Goal: Information Seeking & Learning: Learn about a topic

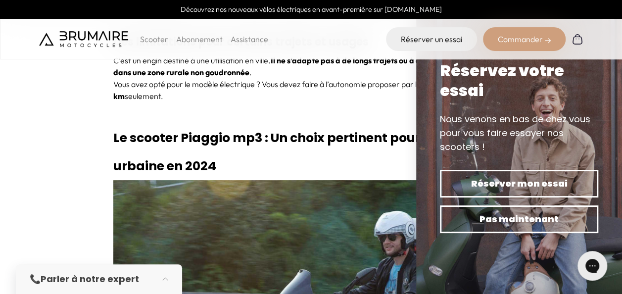
scroll to position [2424, 0]
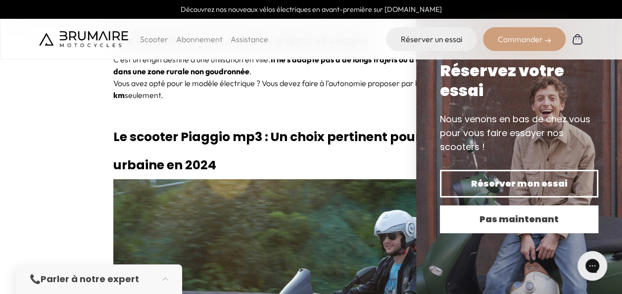
click at [516, 216] on span "Pas maintenant" at bounding box center [519, 219] width 124 height 14
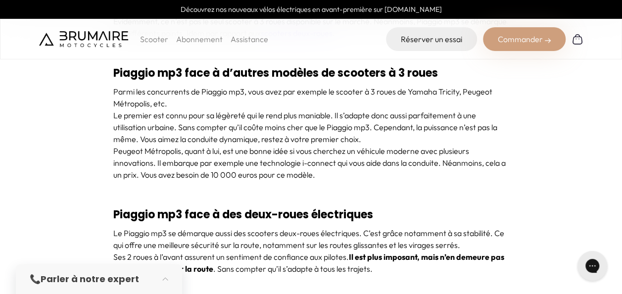
scroll to position [3195, 0]
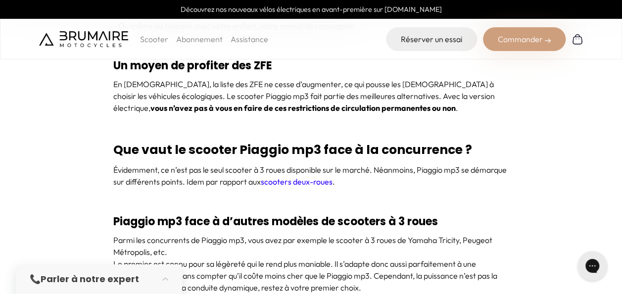
click at [158, 37] on p "Scooter" at bounding box center [154, 39] width 28 height 12
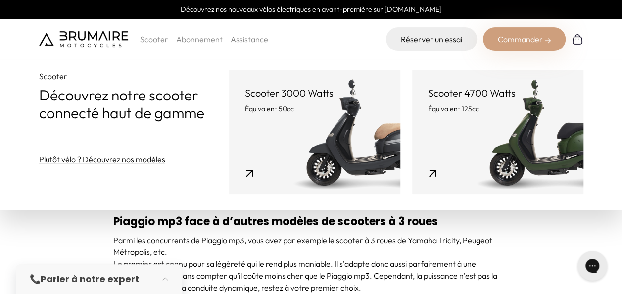
click at [487, 137] on link "Scooter 4700 Watts Équivalent 125cc" at bounding box center [497, 132] width 171 height 124
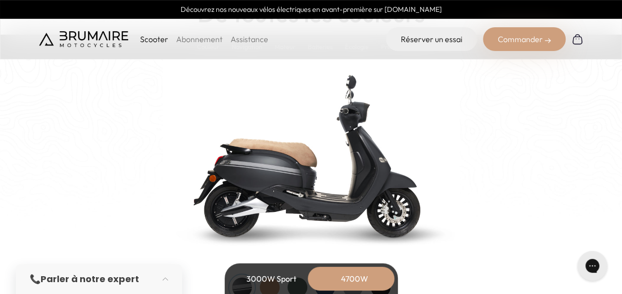
scroll to position [989, 0]
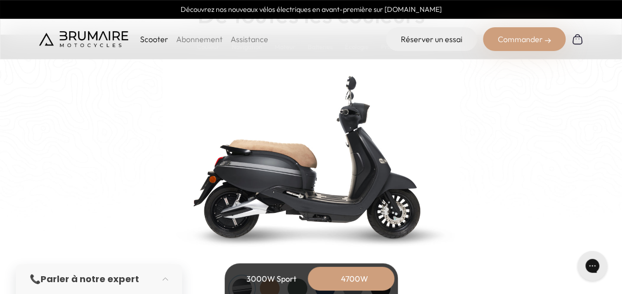
click at [278, 275] on div "3000W Sport" at bounding box center [271, 279] width 79 height 24
